Goal: Information Seeking & Learning: Learn about a topic

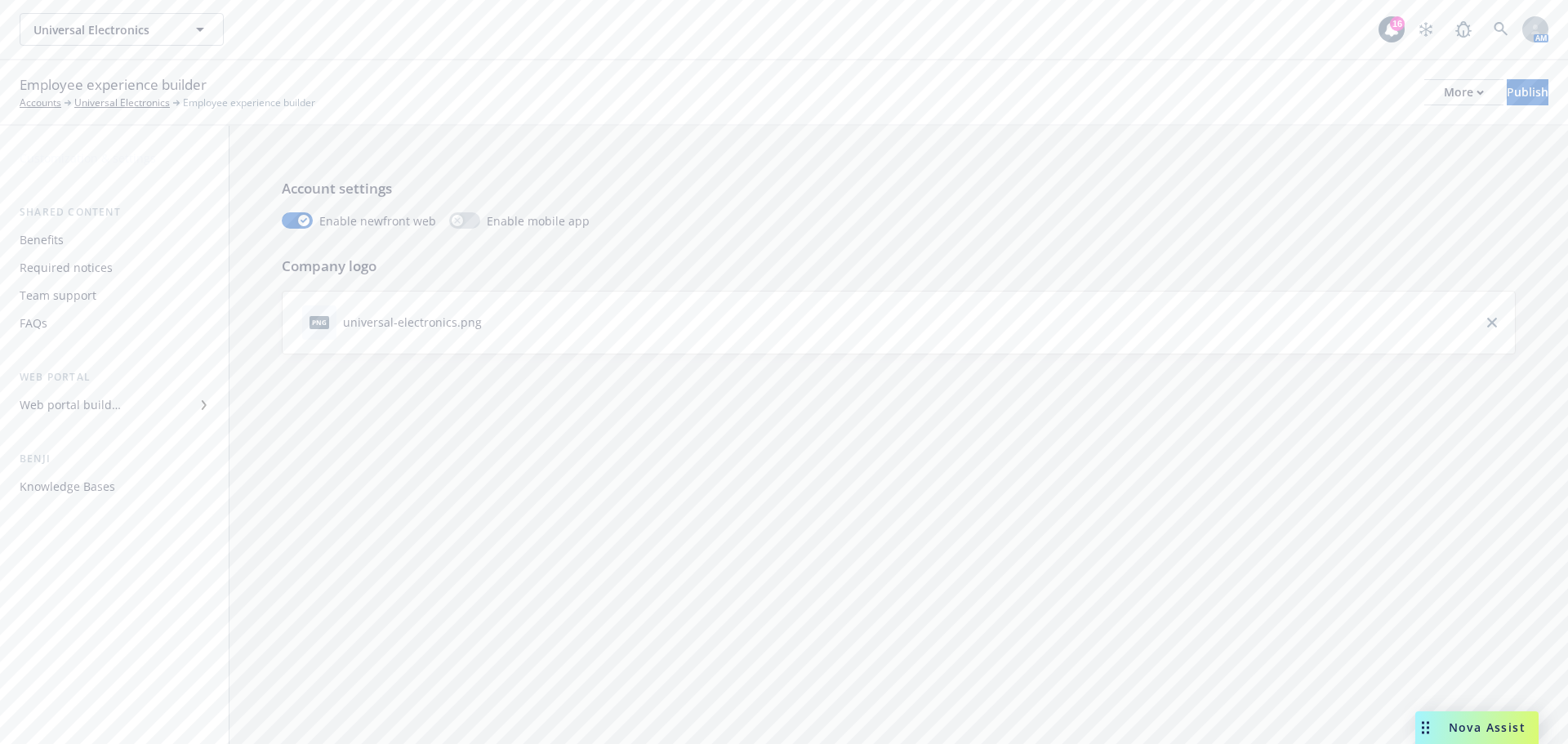
click at [40, 241] on div "Benefits" at bounding box center [42, 240] width 44 height 26
click at [1483, 327] on link "editPencil" at bounding box center [1492, 323] width 20 height 20
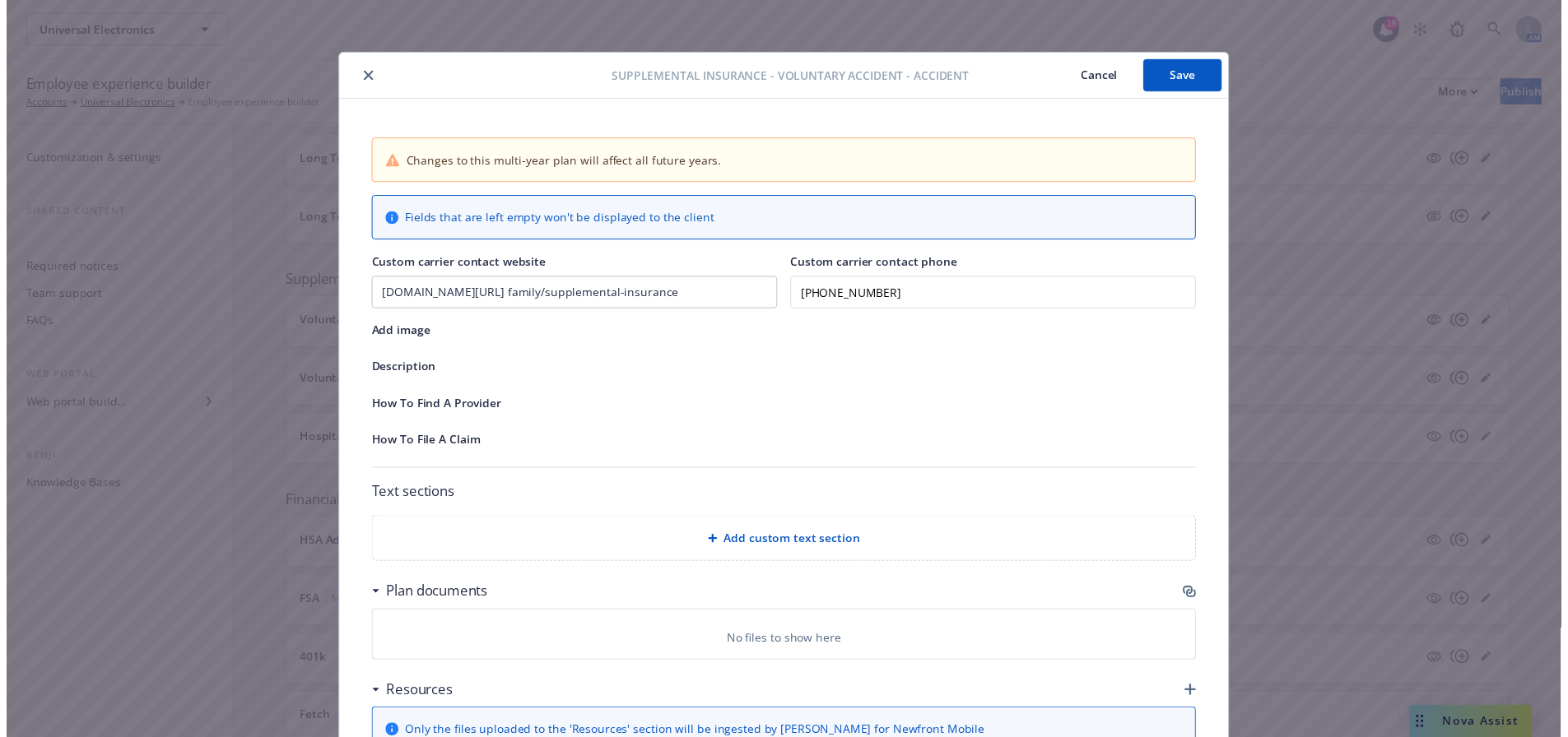
scroll to position [49, 0]
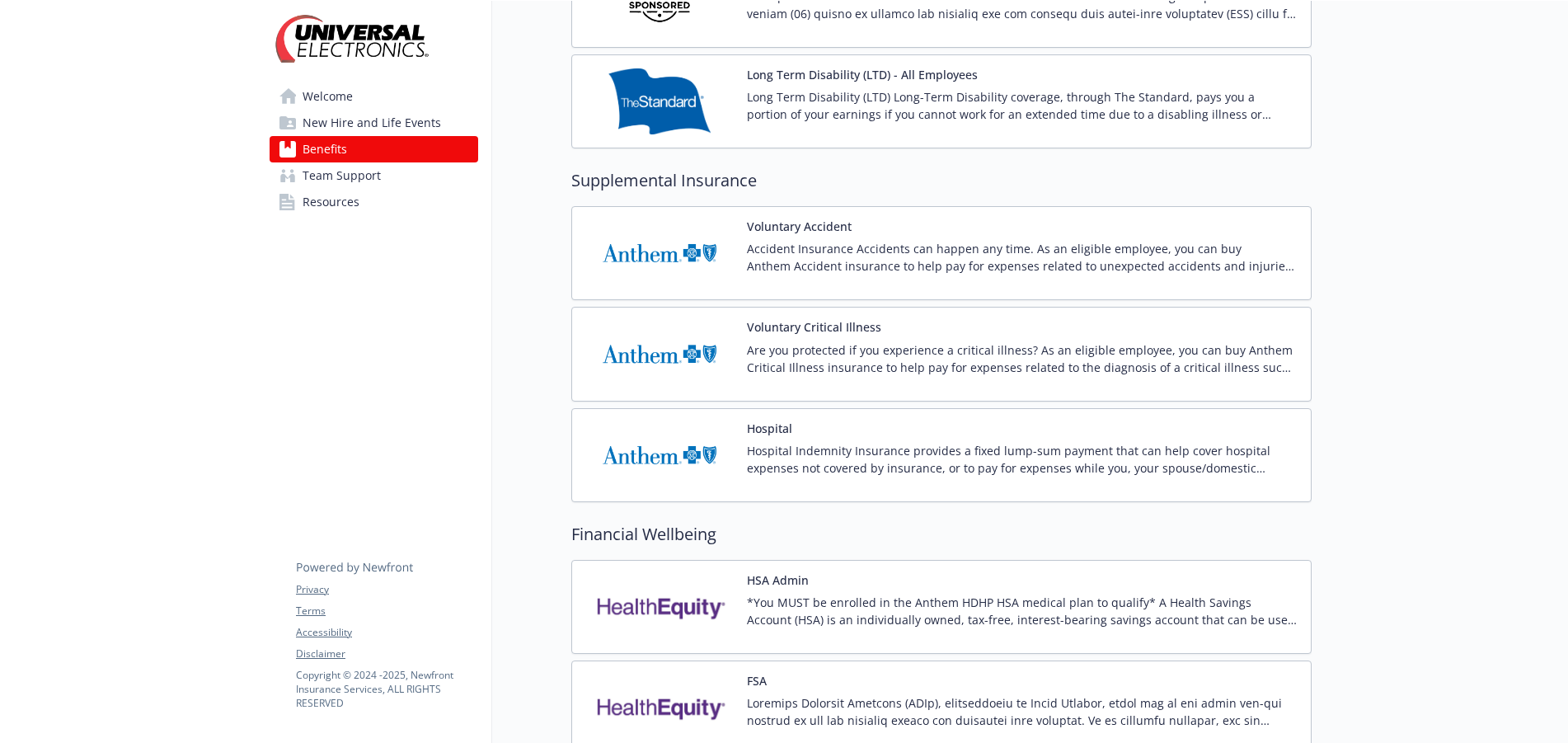
click at [744, 242] on div "Voluntary Accident Accident Insurance Accidents can happen any time. As an elig…" at bounding box center [941, 253] width 712 height 66
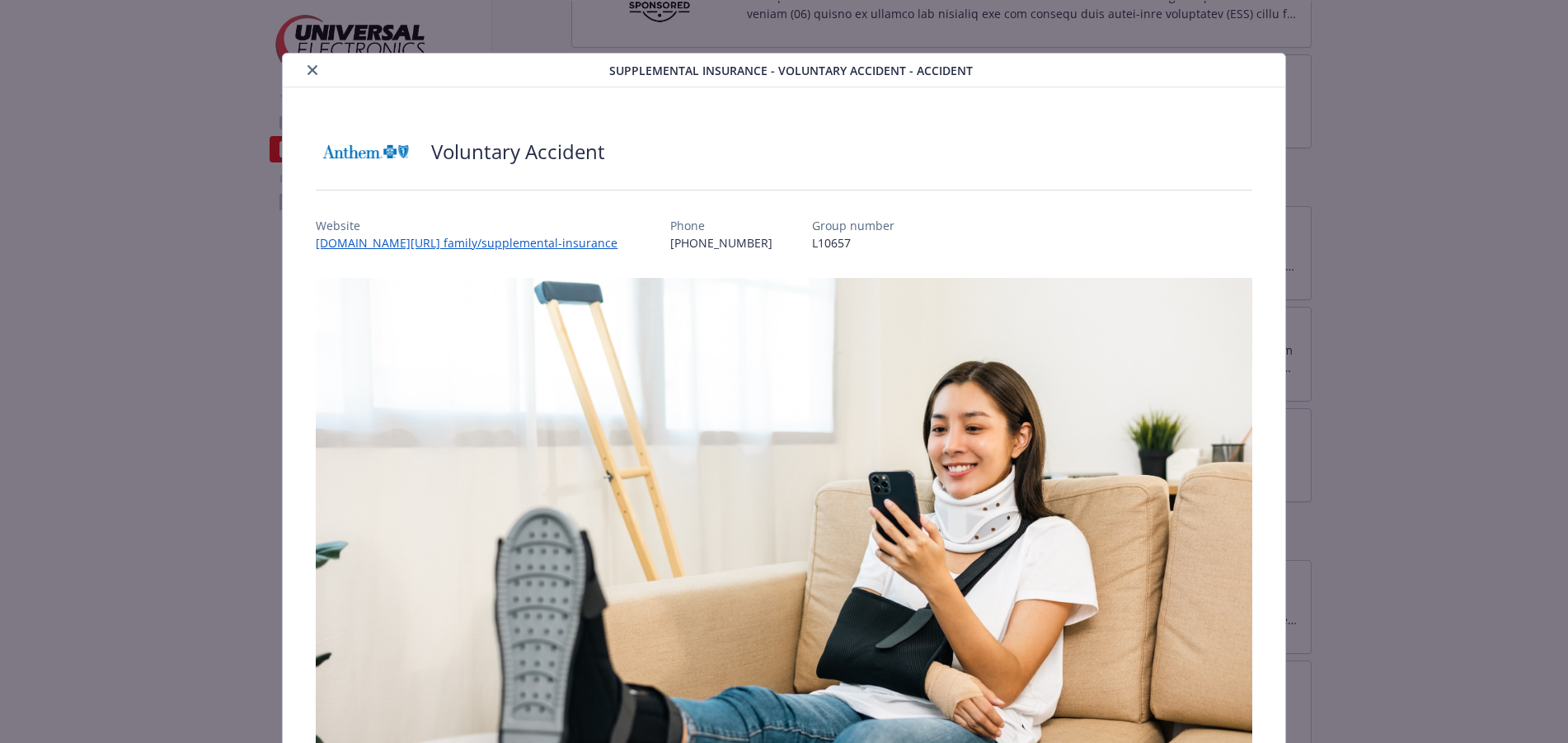
scroll to position [49, 0]
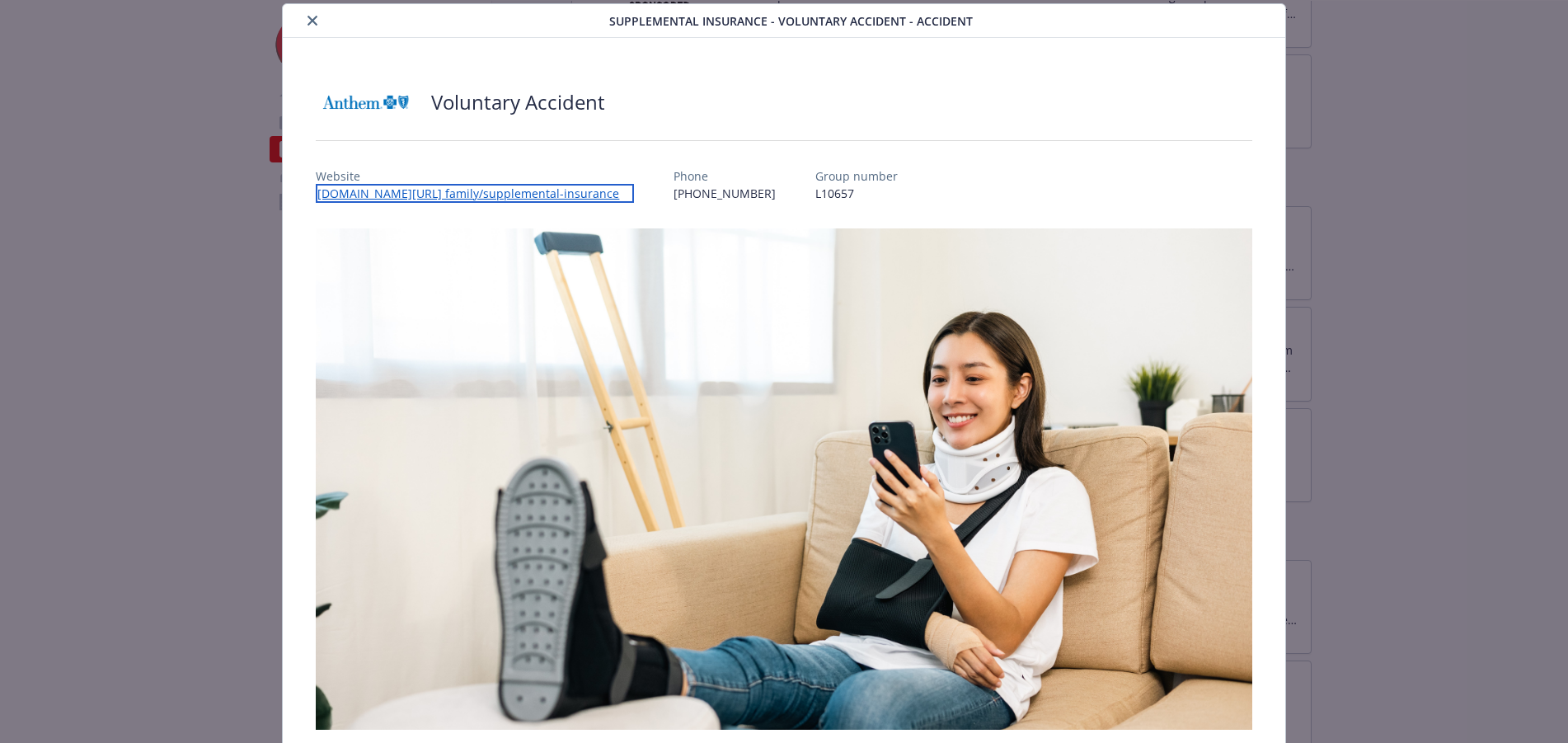
click at [477, 192] on link "[DOMAIN_NAME][URL] family/supplemental-insurance" at bounding box center [475, 193] width 318 height 19
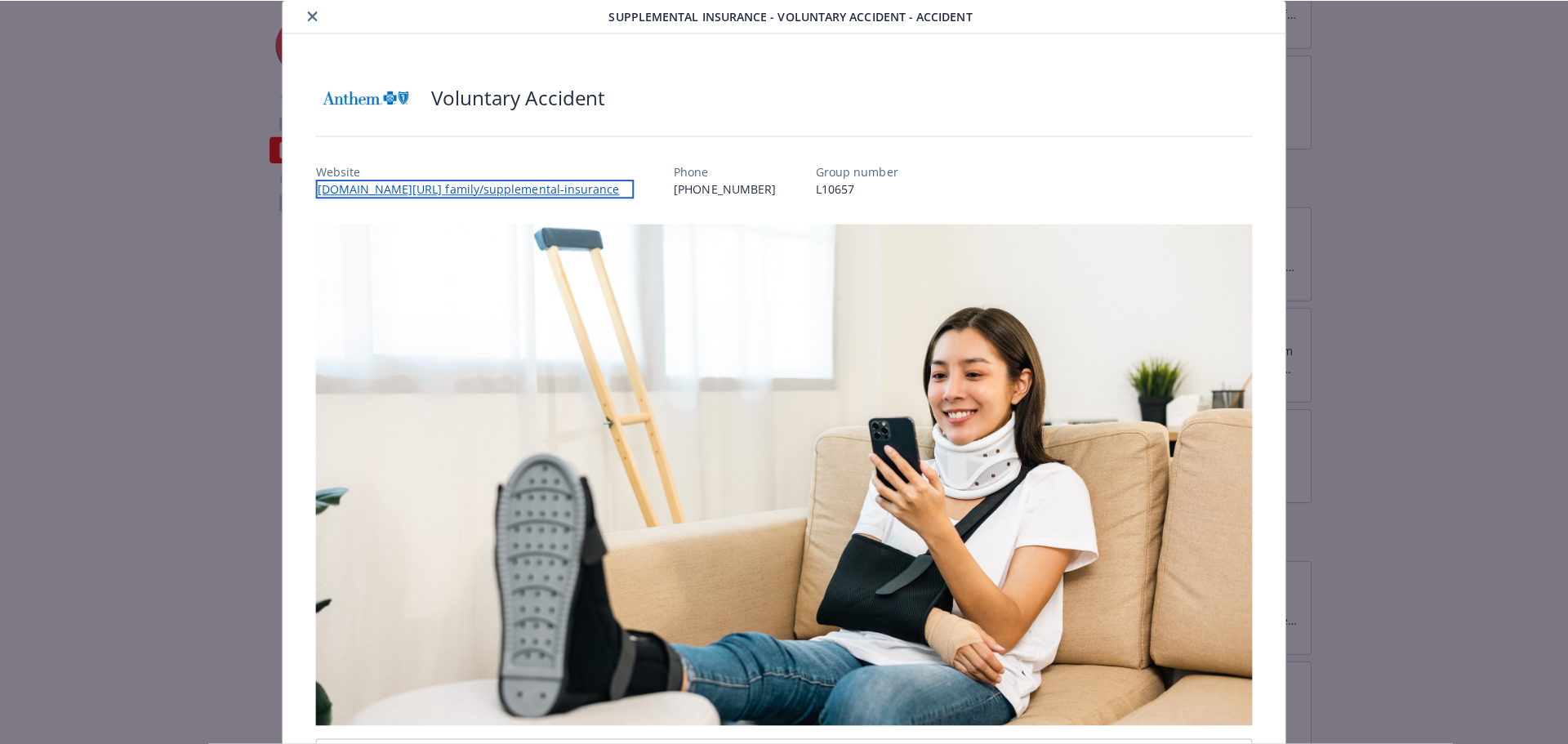
scroll to position [82, 0]
